Goal: Transaction & Acquisition: Purchase product/service

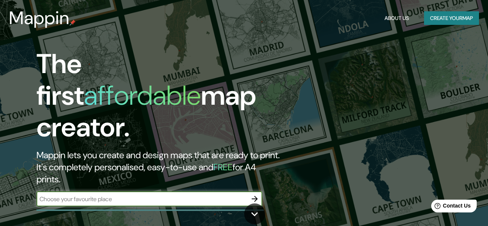
click at [140, 195] on input "text" at bounding box center [141, 199] width 211 height 9
type input "lima"
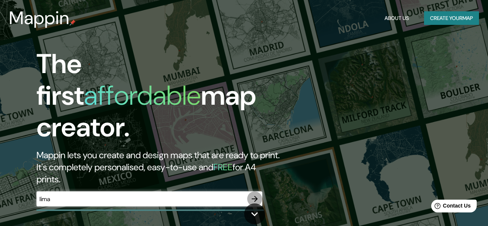
click at [252, 194] on icon "button" at bounding box center [254, 198] width 9 height 9
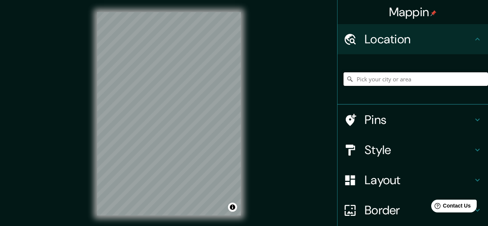
click at [406, 78] on input "Pick your city or area" at bounding box center [416, 79] width 144 height 14
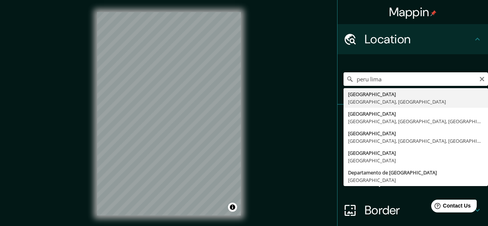
type input "[GEOGRAPHIC_DATA], [GEOGRAPHIC_DATA], [GEOGRAPHIC_DATA]"
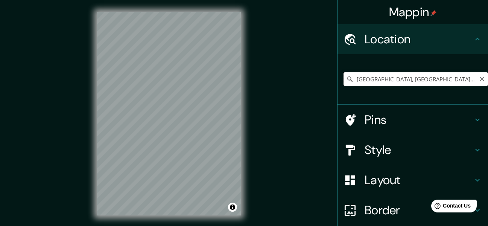
click at [435, 73] on input "[GEOGRAPHIC_DATA], [GEOGRAPHIC_DATA], [GEOGRAPHIC_DATA]" at bounding box center [416, 79] width 144 height 14
click at [232, 88] on div "Mappin Location [GEOGRAPHIC_DATA], [GEOGRAPHIC_DATA], [GEOGRAPHIC_DATA] Pins St…" at bounding box center [244, 119] width 488 height 239
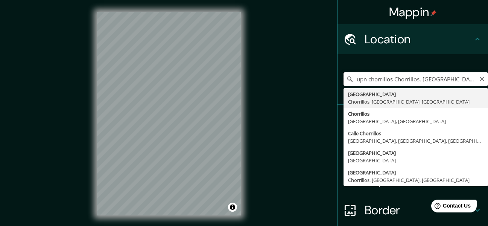
scroll to position [0, 10]
drag, startPoint x: 389, startPoint y: 81, endPoint x: 494, endPoint y: 79, distance: 105.0
click at [488, 79] on html "Mappin Location upn chorrillos Chorrillos, [GEOGRAPHIC_DATA], [GEOGRAPHIC_DATA]…" at bounding box center [244, 113] width 488 height 226
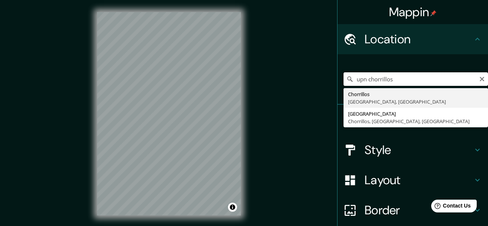
type input "Chorrillos, [GEOGRAPHIC_DATA], [GEOGRAPHIC_DATA]"
click at [386, 79] on input "Chorrillos, [GEOGRAPHIC_DATA], [GEOGRAPHIC_DATA]" at bounding box center [416, 79] width 144 height 14
click at [216, 74] on div "Mappin Location [GEOGRAPHIC_DATA], [GEOGRAPHIC_DATA], [GEOGRAPHIC_DATA] Chorril…" at bounding box center [244, 119] width 488 height 239
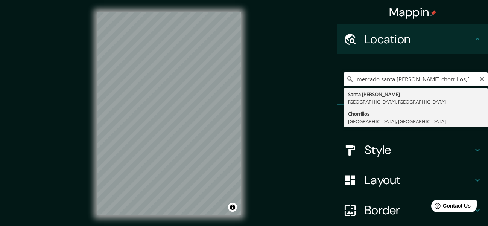
type input "Chorrillos, [GEOGRAPHIC_DATA], [GEOGRAPHIC_DATA]"
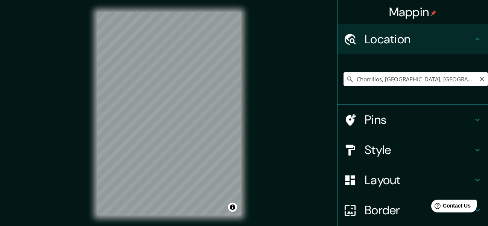
click at [442, 79] on input "Chorrillos, [GEOGRAPHIC_DATA], [GEOGRAPHIC_DATA]" at bounding box center [416, 79] width 144 height 14
click at [470, 76] on input "Chorrillos, [GEOGRAPHIC_DATA], [GEOGRAPHIC_DATA]" at bounding box center [416, 79] width 144 height 14
click at [479, 77] on icon "Clear" at bounding box center [482, 79] width 6 height 6
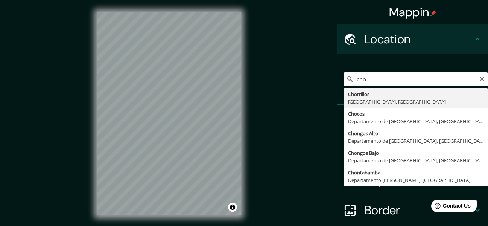
type input "Chorrillos, [GEOGRAPHIC_DATA], [GEOGRAPHIC_DATA]"
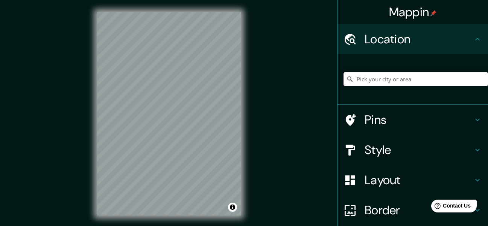
click at [397, 84] on input "Pick your city or area" at bounding box center [416, 79] width 144 height 14
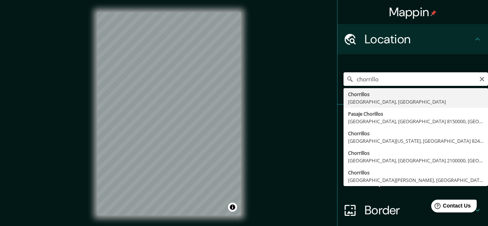
type input "Chorrillos, [GEOGRAPHIC_DATA], [GEOGRAPHIC_DATA]"
